Goal: Find specific page/section: Find specific page/section

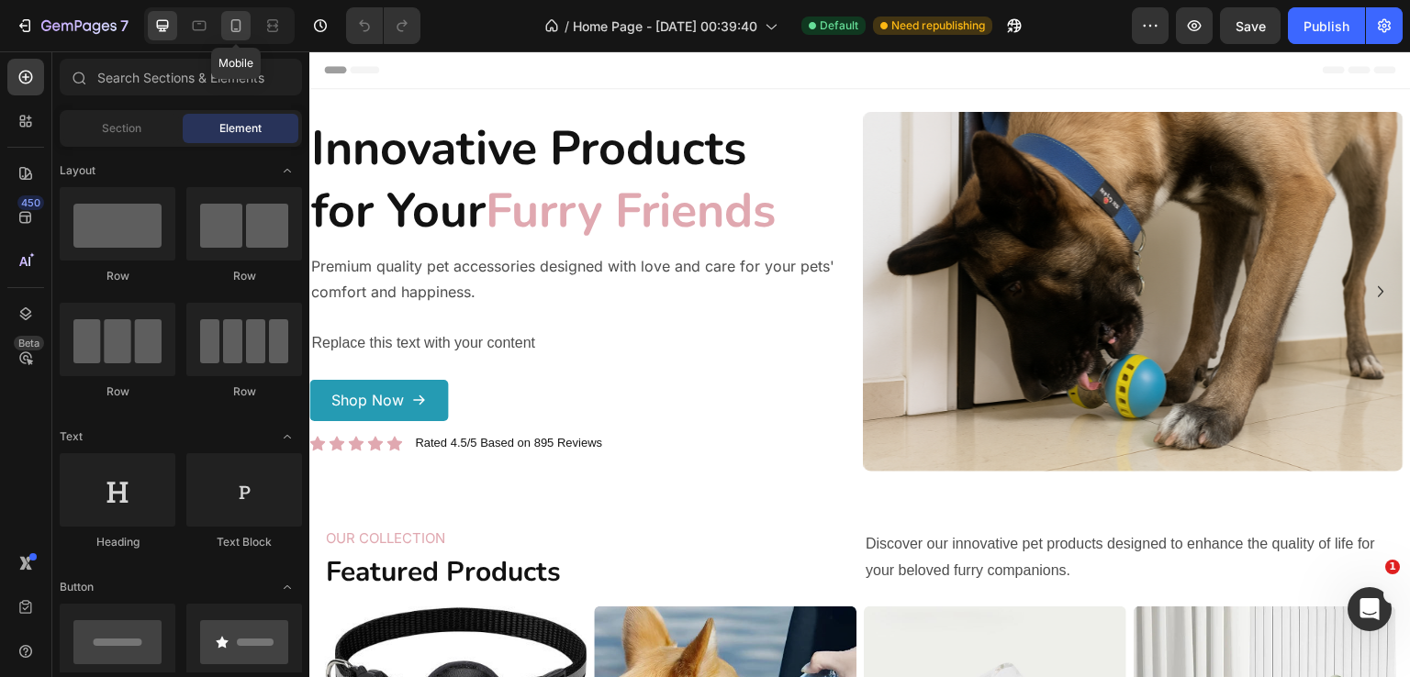
click at [231, 23] on icon at bounding box center [236, 25] width 10 height 13
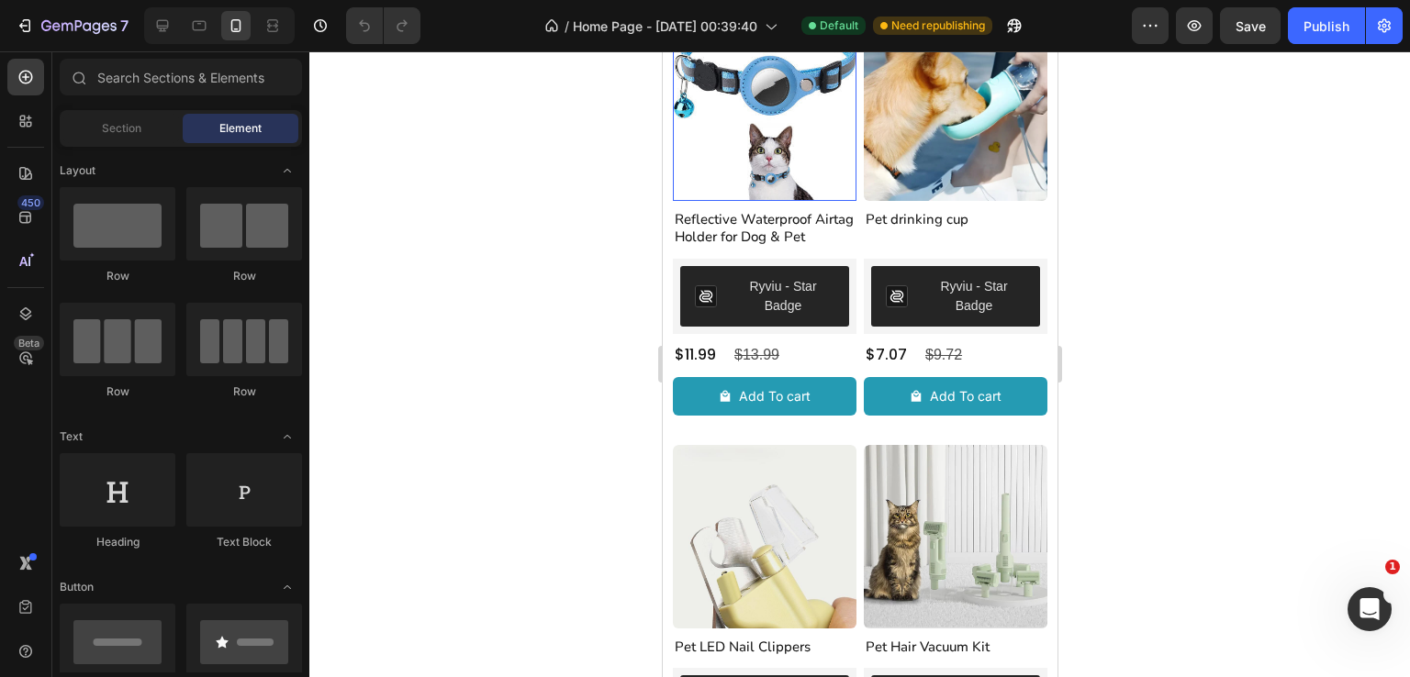
scroll to position [918, 0]
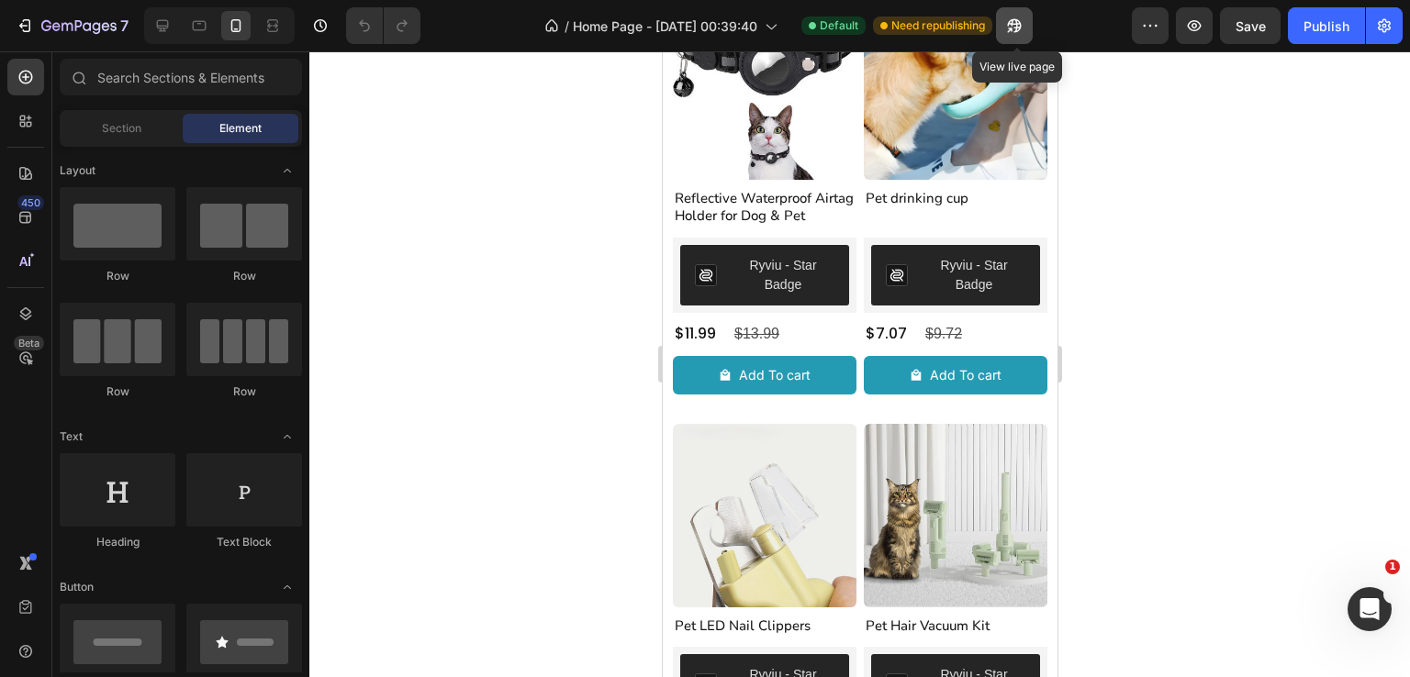
click at [1016, 19] on icon "button" at bounding box center [1014, 26] width 14 height 14
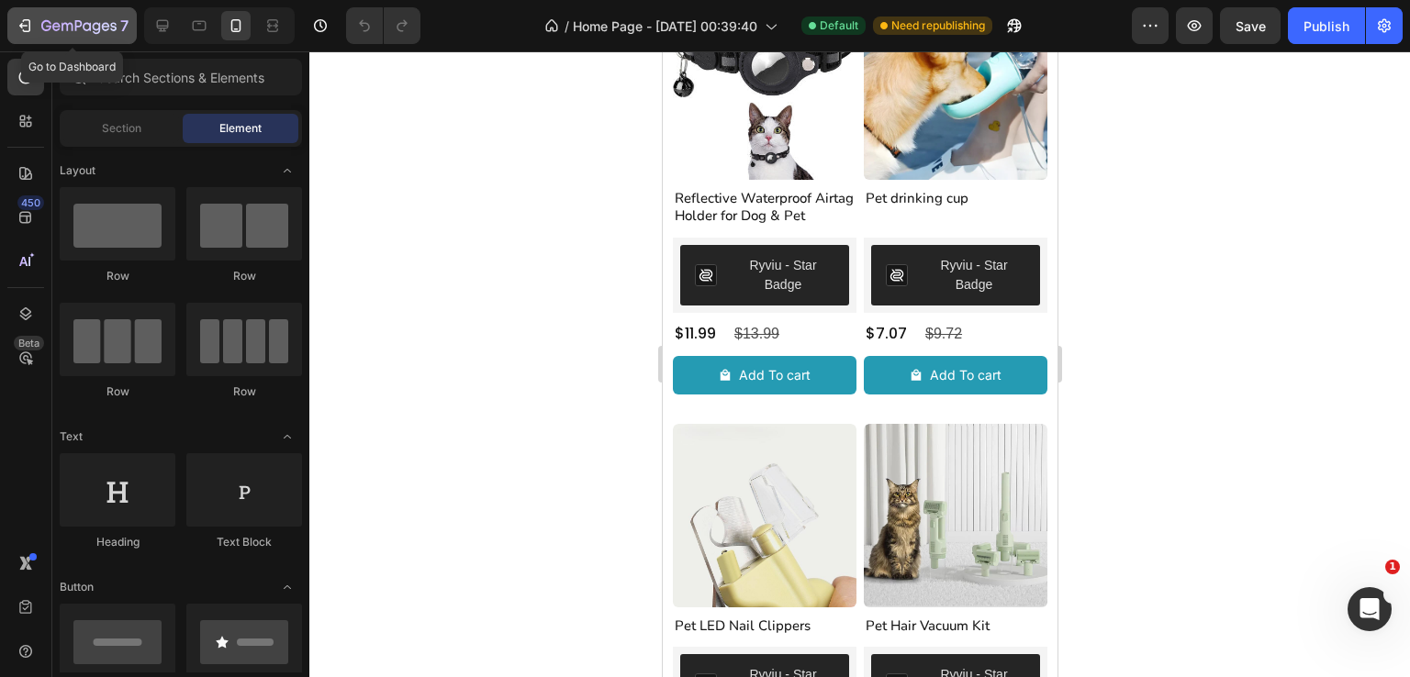
click at [84, 24] on icon "button" at bounding box center [87, 26] width 8 height 8
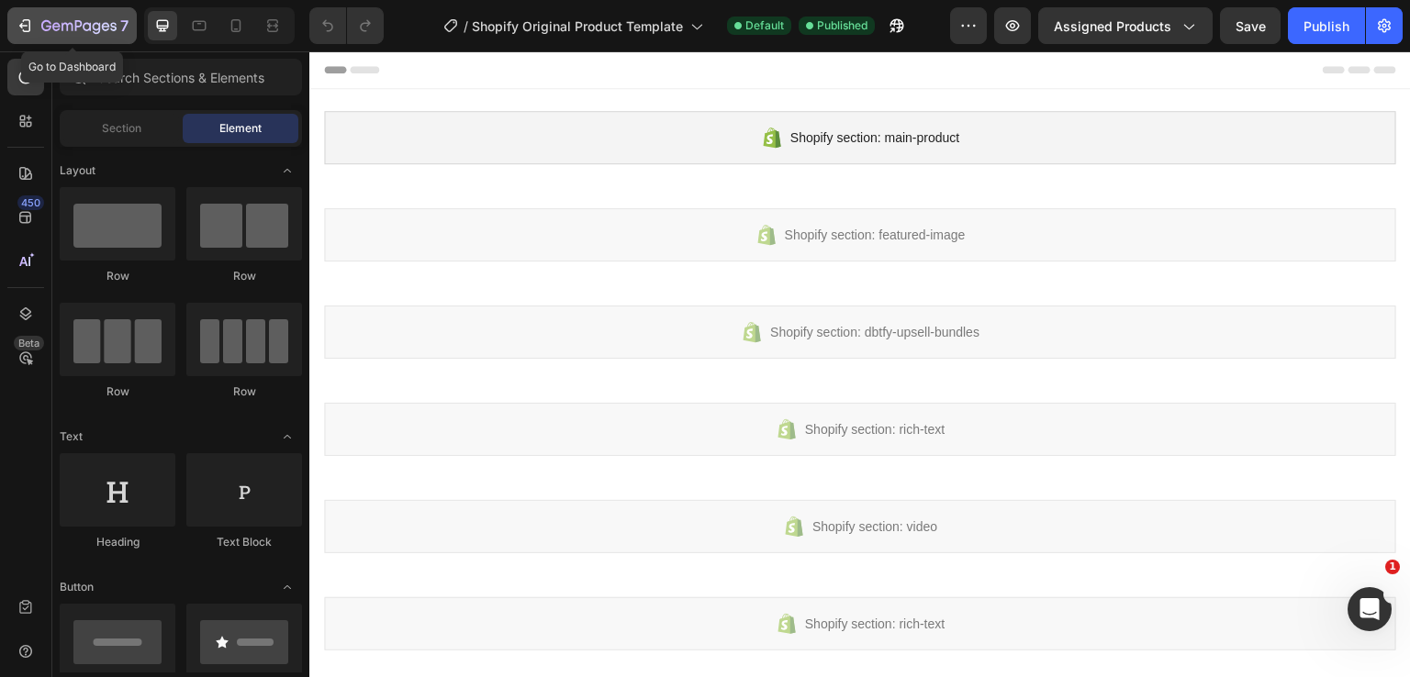
click at [104, 29] on icon "button" at bounding box center [106, 26] width 8 height 8
